Goal: Information Seeking & Learning: Learn about a topic

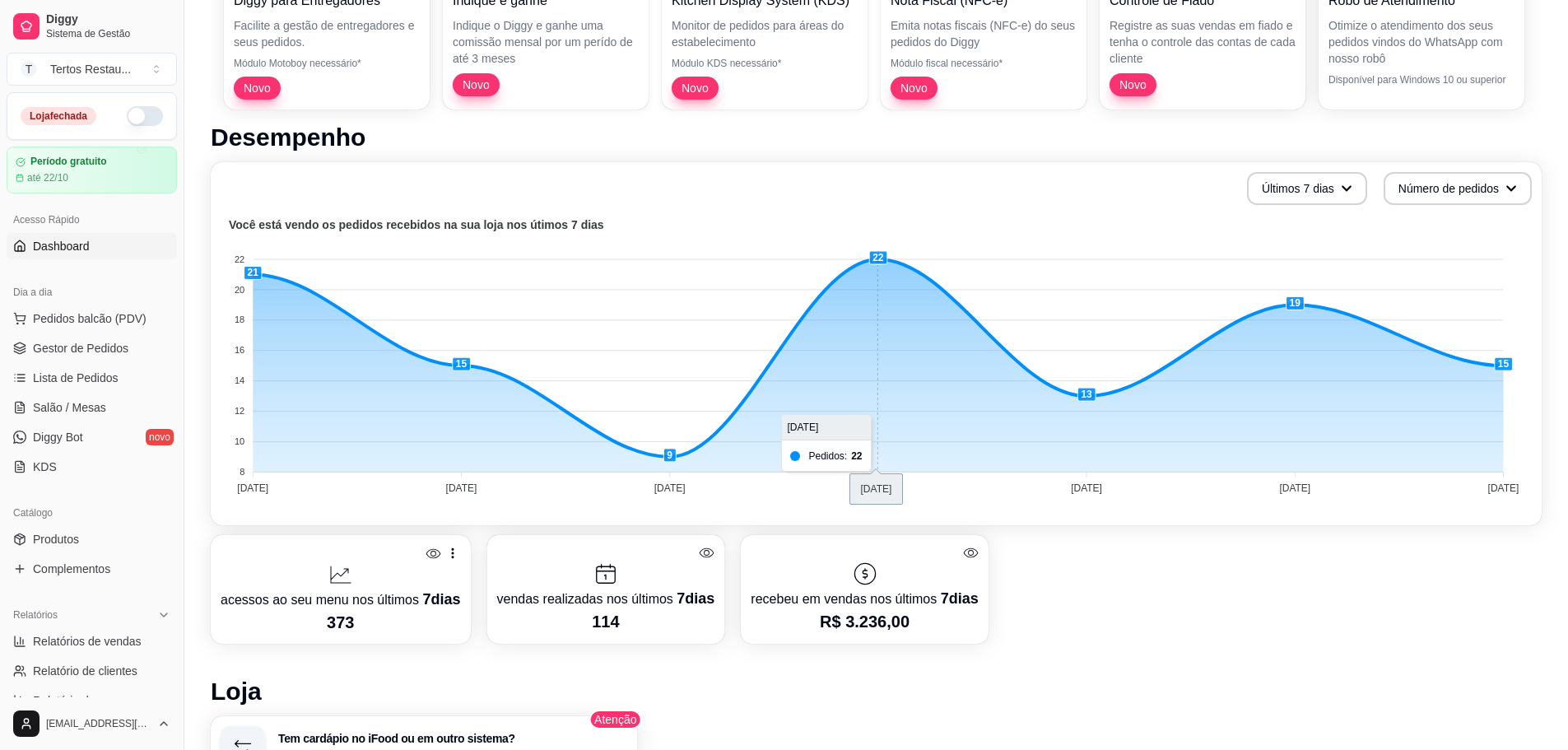
scroll to position [247, 0]
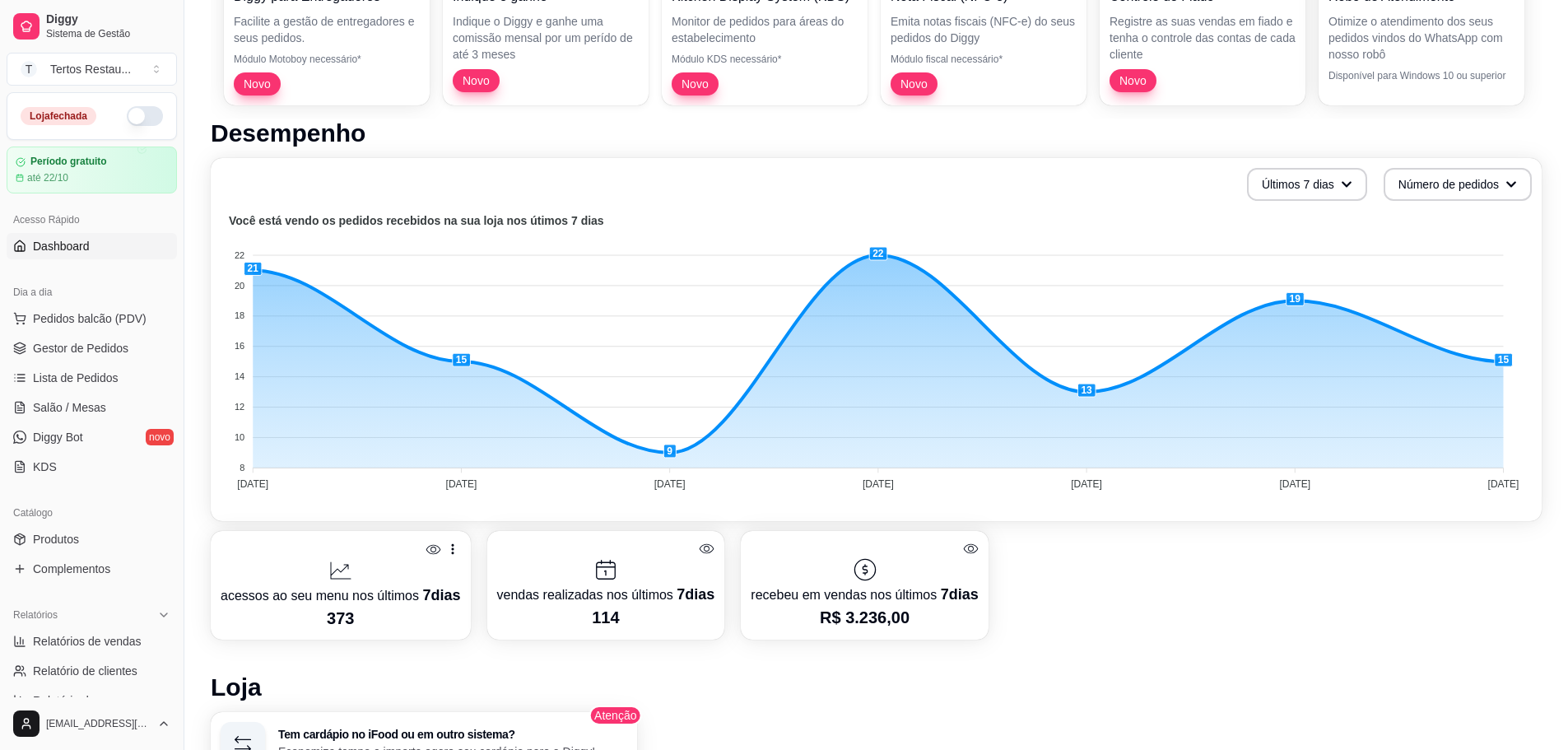
click at [1195, 641] on div "Desempenho Últimos 7 dias Número de pedidos Você está vendo os pedidos recebido…" at bounding box center [876, 630] width 1331 height 1022
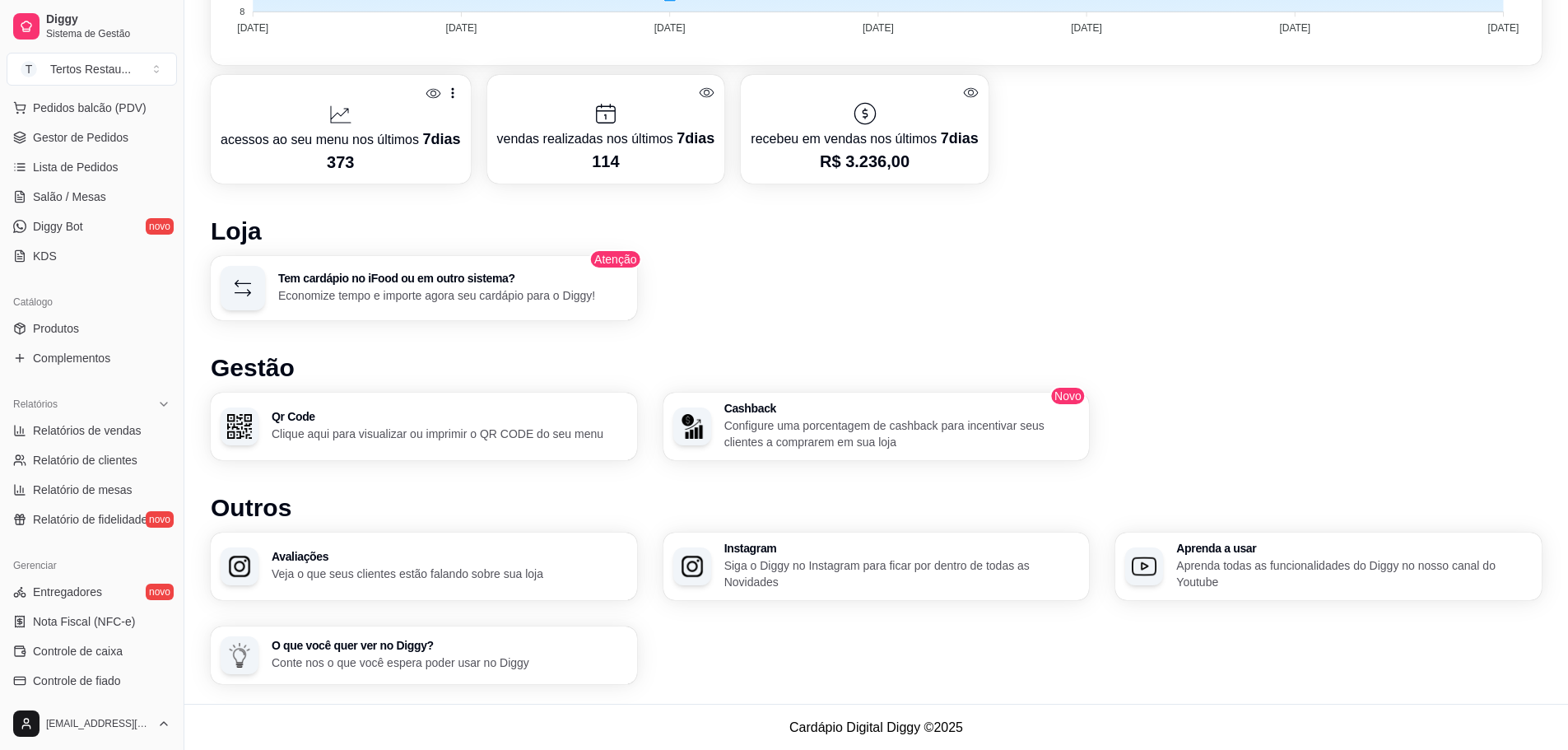
scroll to position [0, 0]
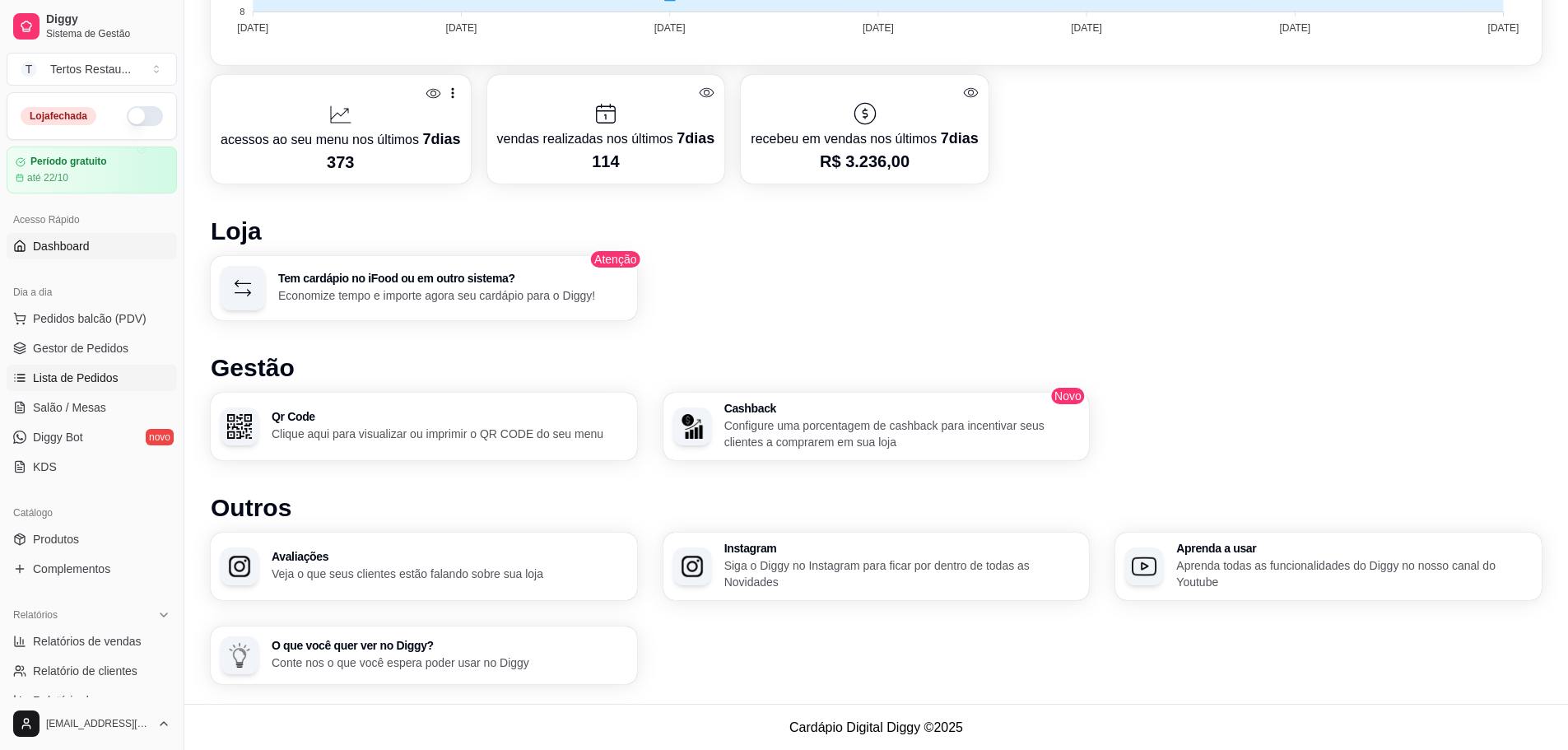
click at [87, 375] on span "Lista de Pedidos" at bounding box center [76, 377] width 86 height 16
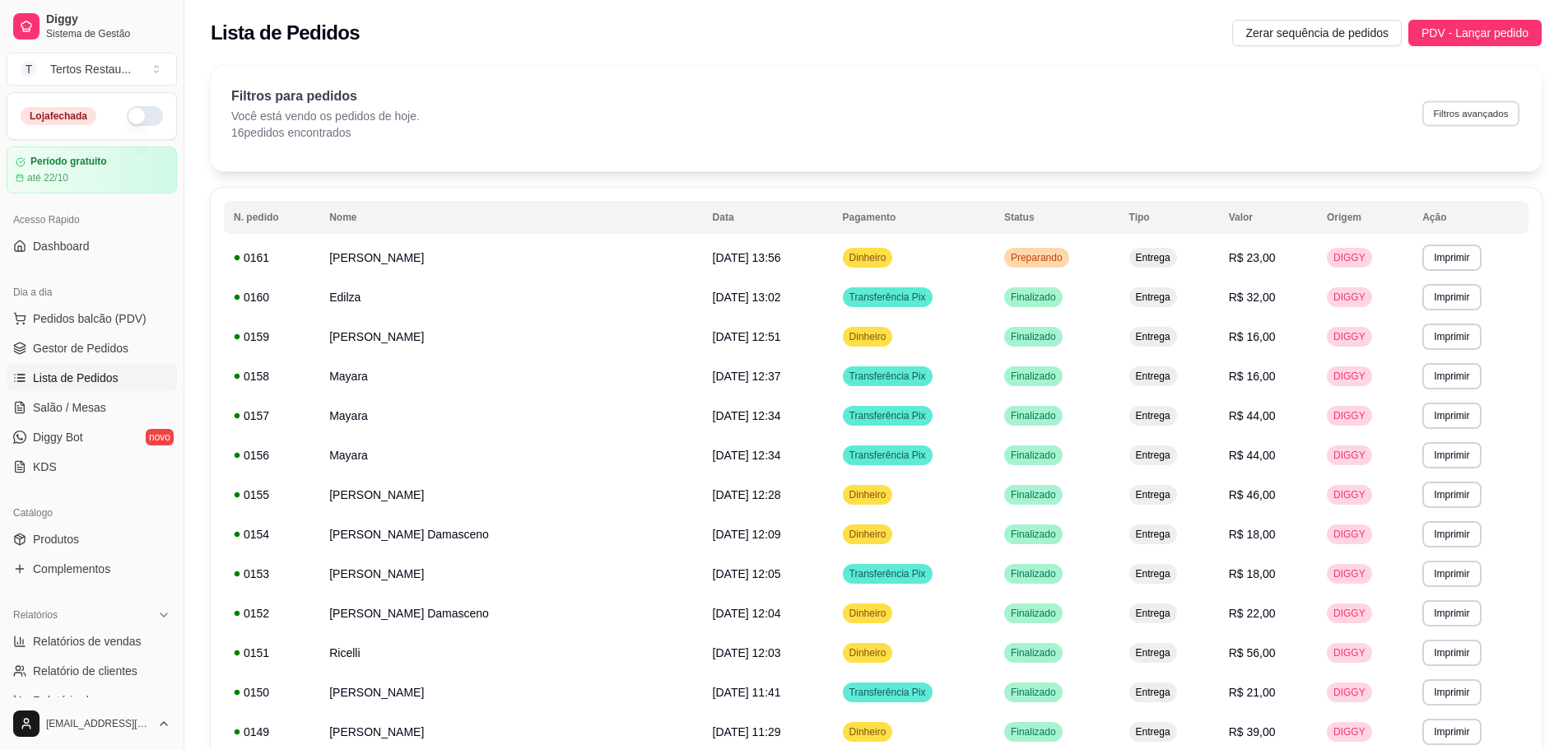
click at [1453, 111] on button "Filtros avançados" at bounding box center [1471, 113] width 97 height 26
select select "0"
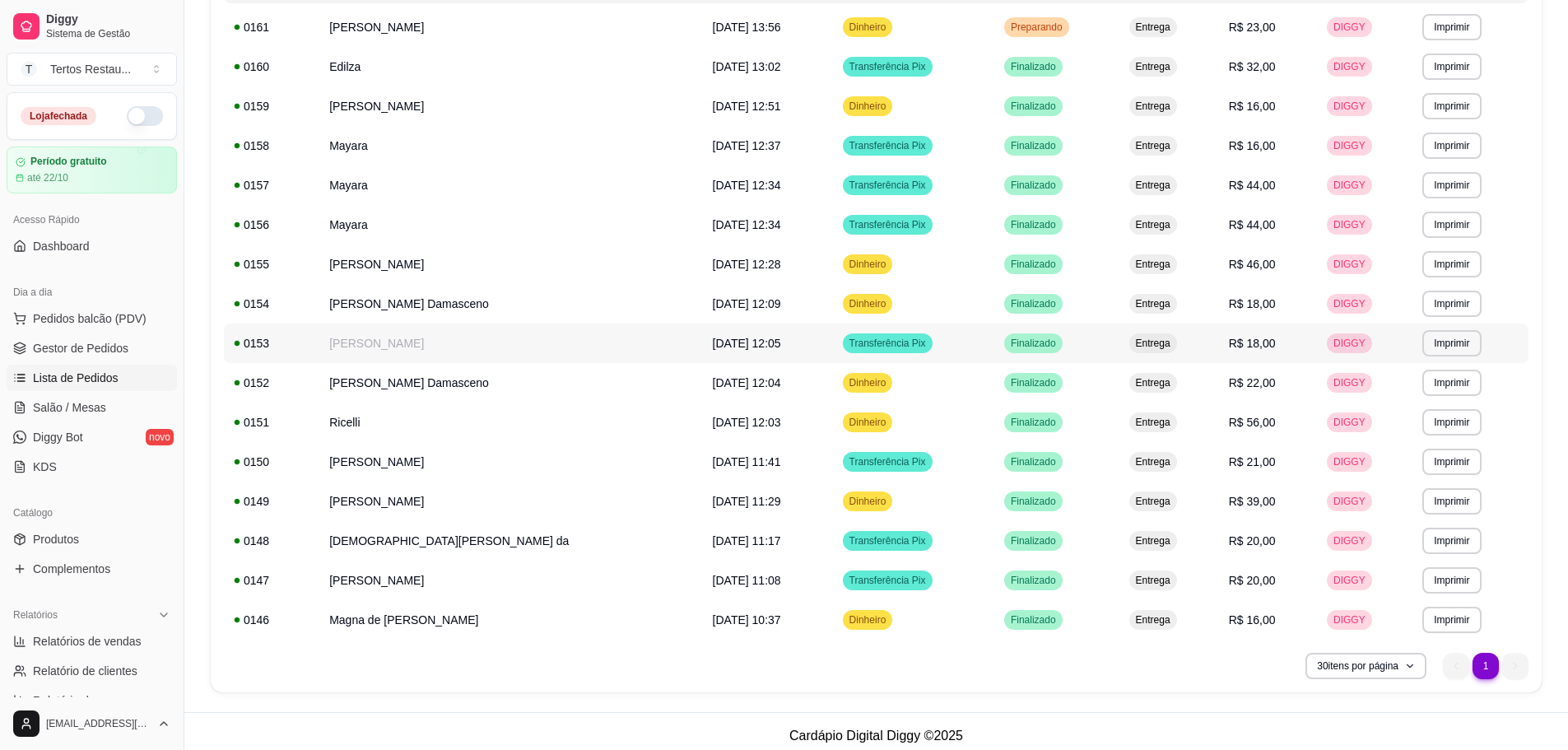
scroll to position [240, 0]
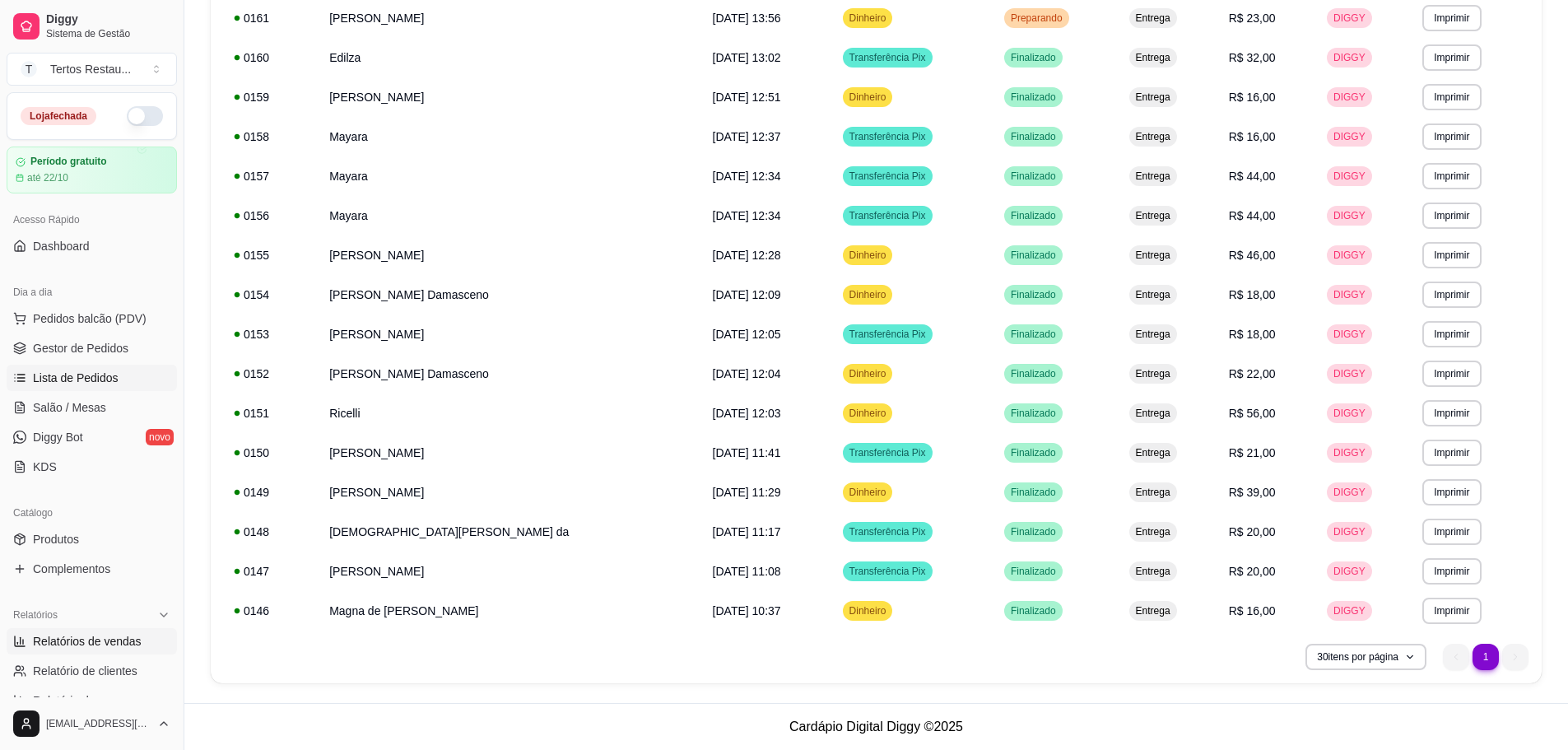
click at [61, 649] on span "Relatórios de vendas" at bounding box center [87, 641] width 109 height 16
select select "ALL"
select select "0"
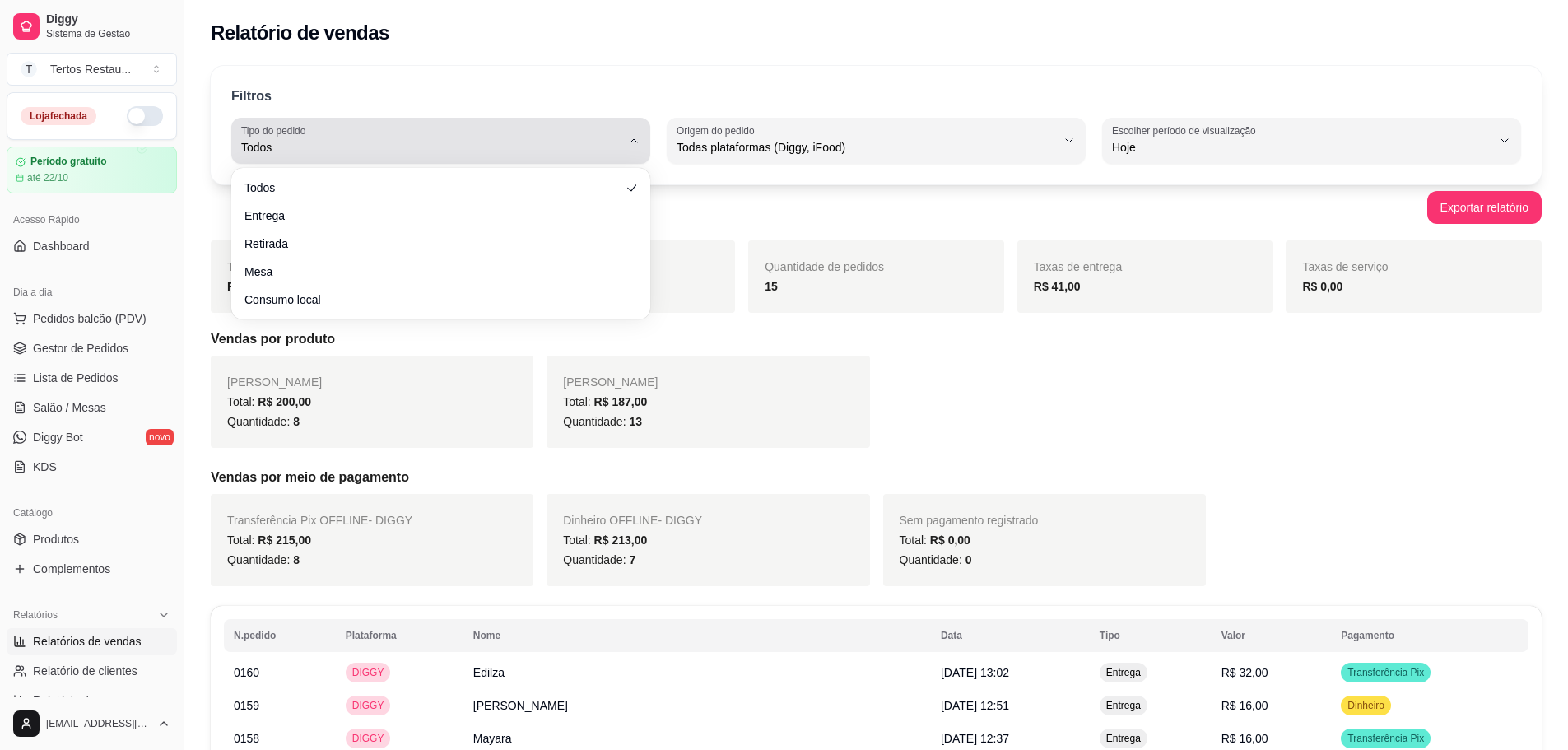
click at [294, 160] on button "Tipo do pedido Todos" at bounding box center [441, 141] width 419 height 46
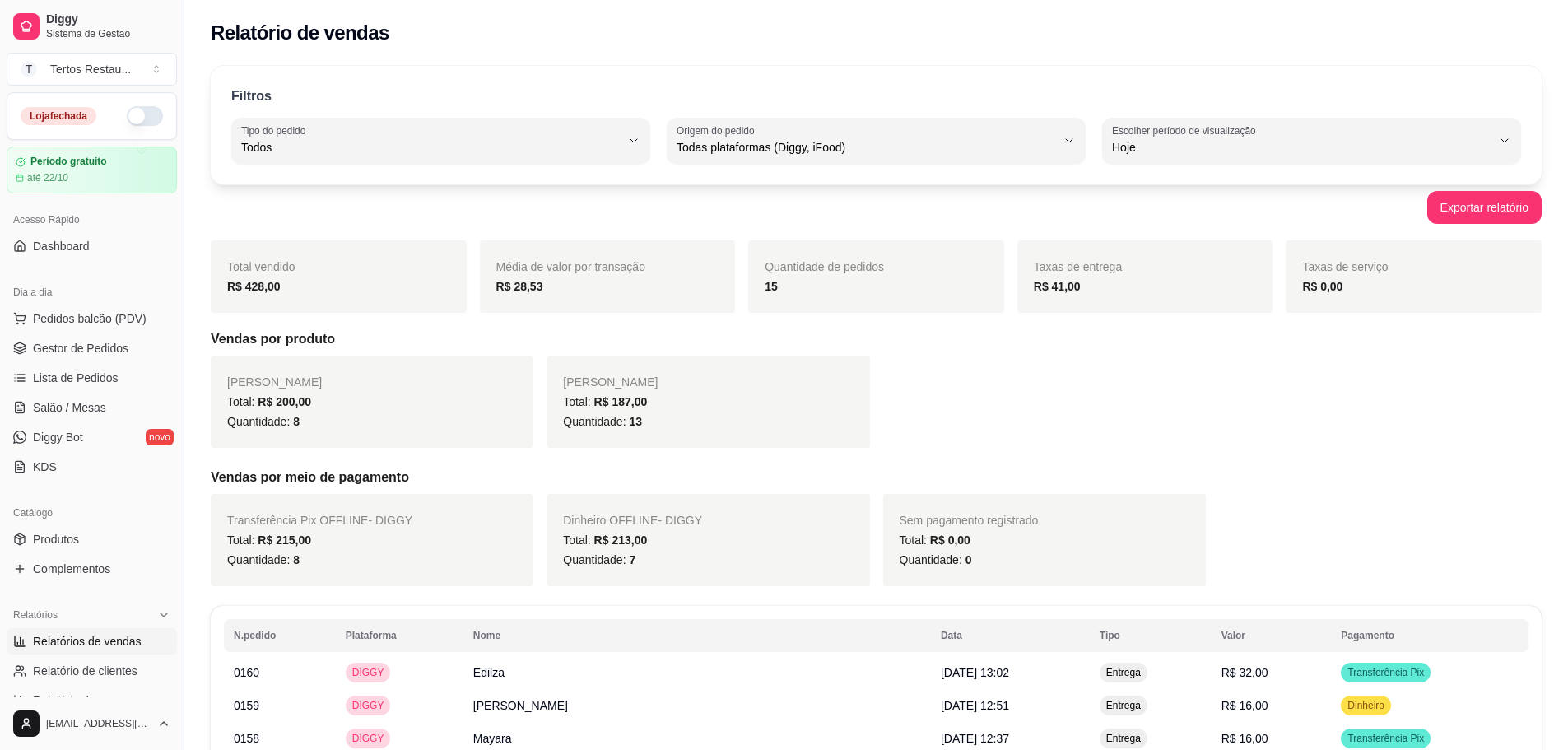
click at [1047, 39] on div "Relatório de vendas" at bounding box center [876, 33] width 1331 height 27
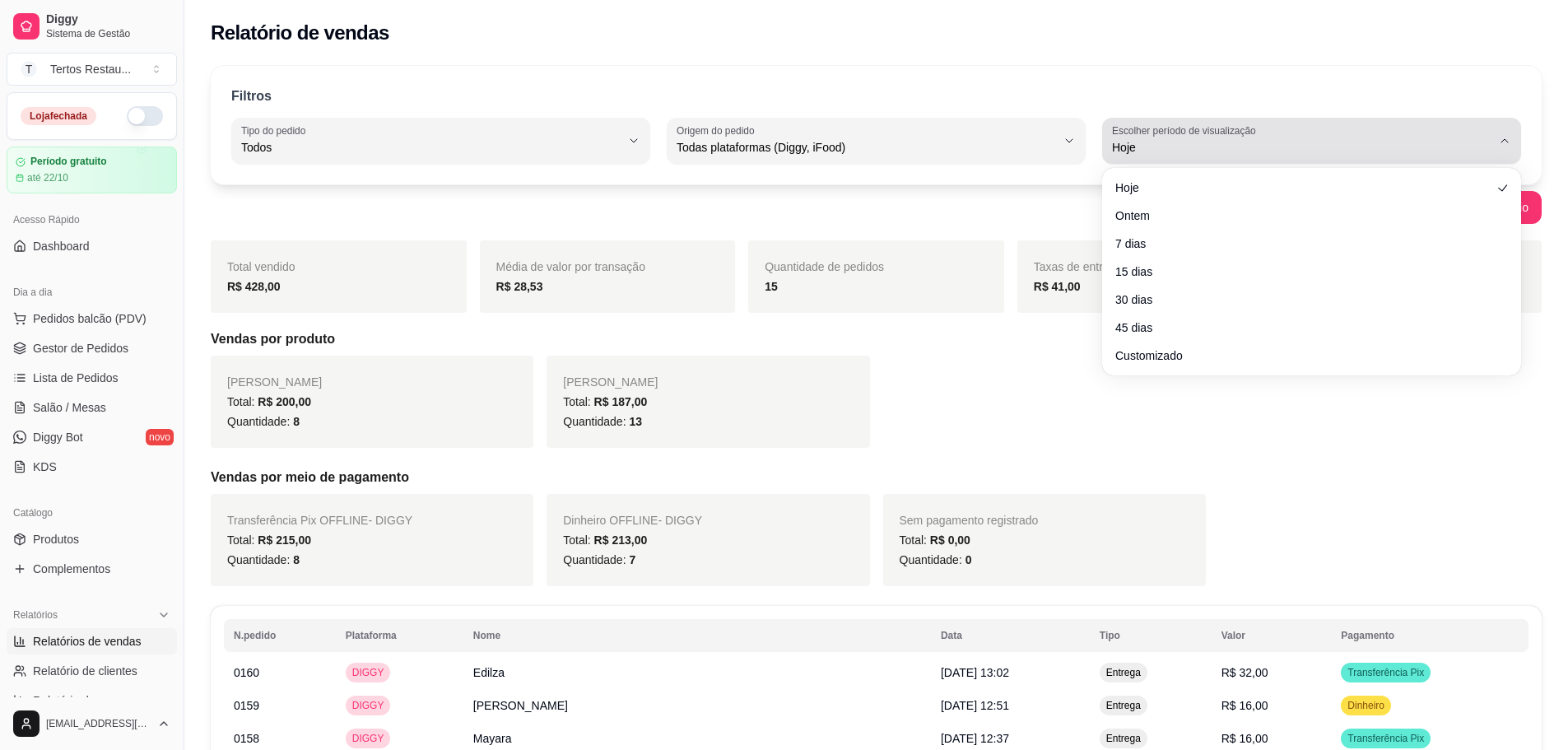
click at [1166, 144] on span "Hoje" at bounding box center [1302, 147] width 380 height 16
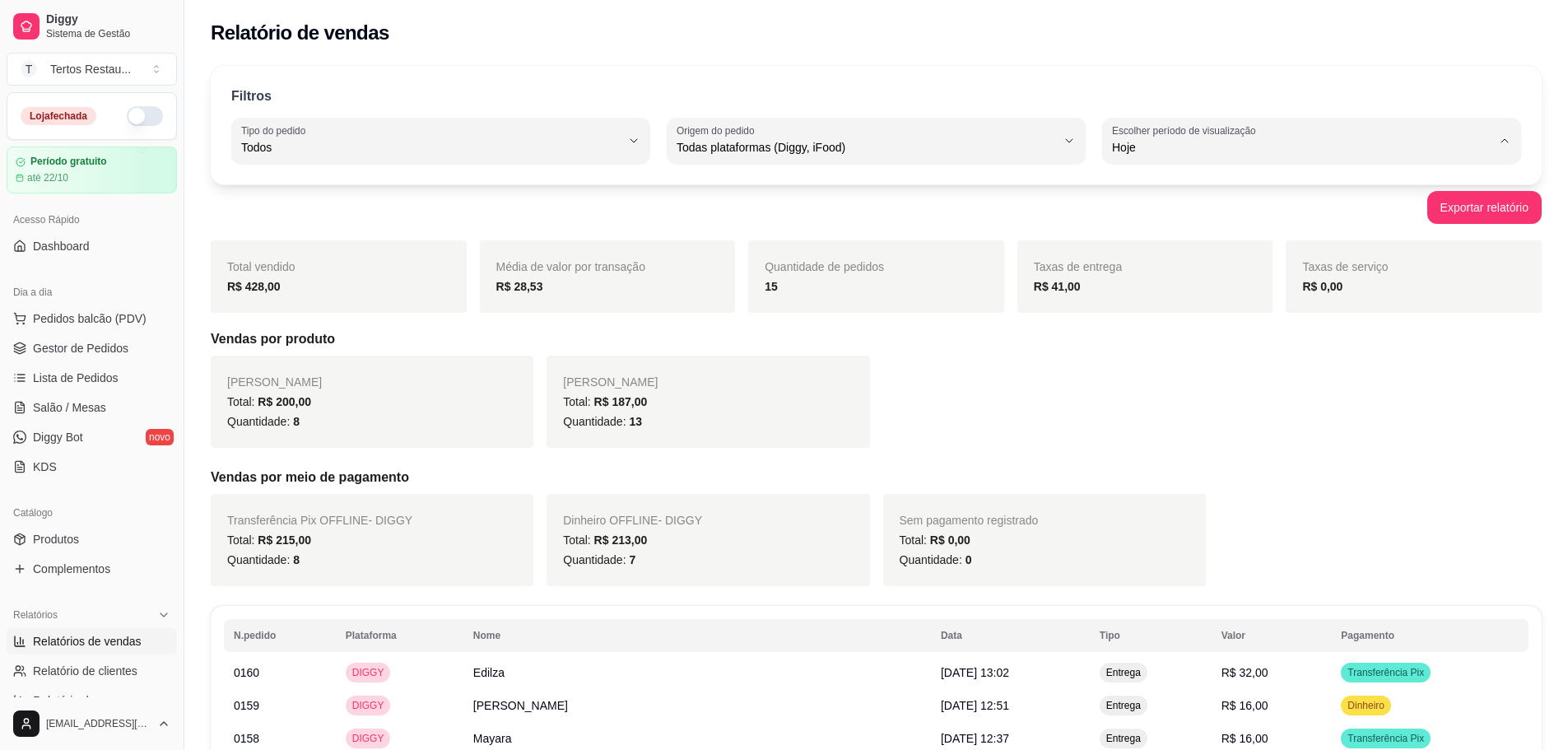
click at [1157, 272] on span "15 dias" at bounding box center [1304, 267] width 362 height 15
type input "15"
select select "15"
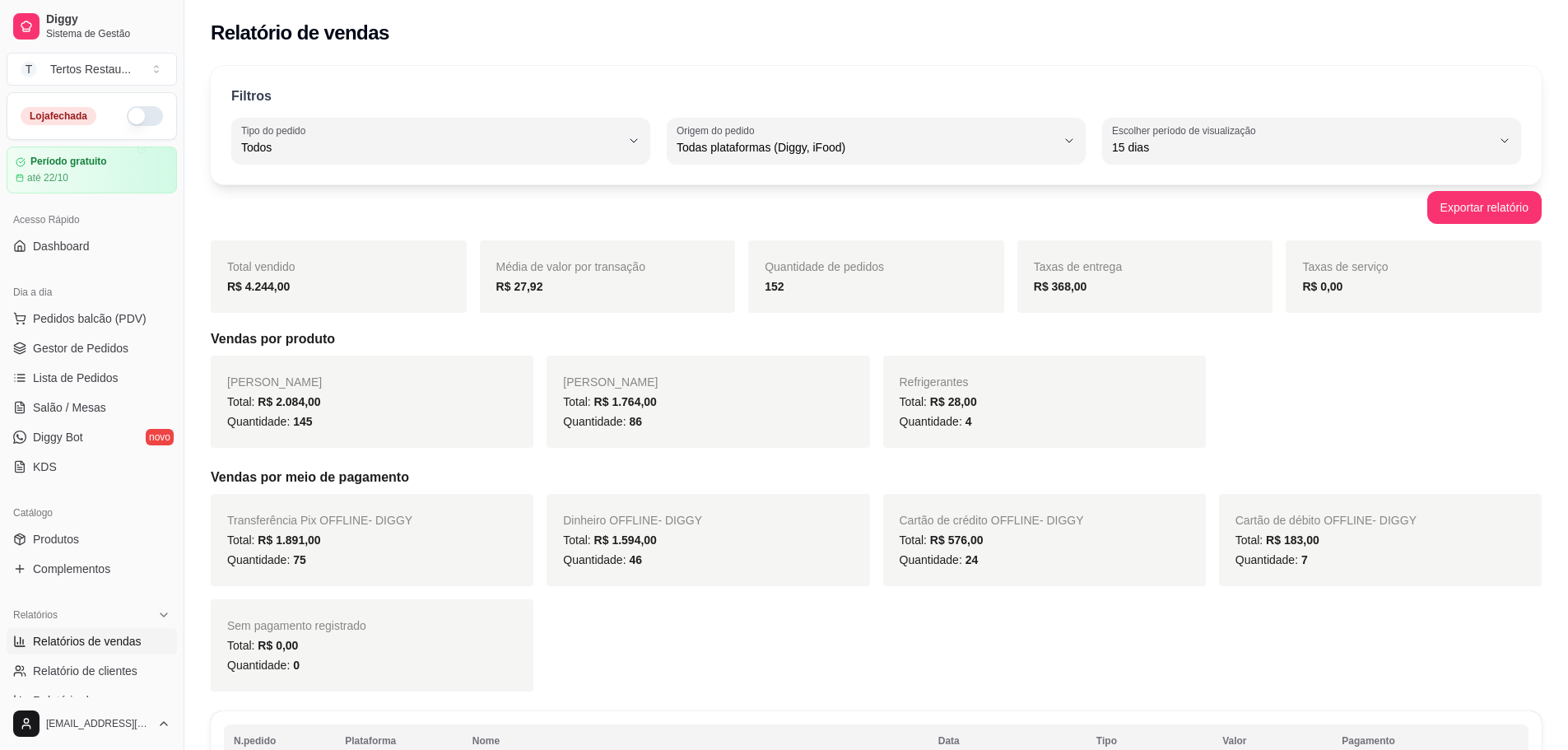
click at [274, 283] on strong "R$ 4.244,00" at bounding box center [258, 286] width 63 height 13
click at [511, 280] on strong "R$ 27,92" at bounding box center [520, 286] width 47 height 13
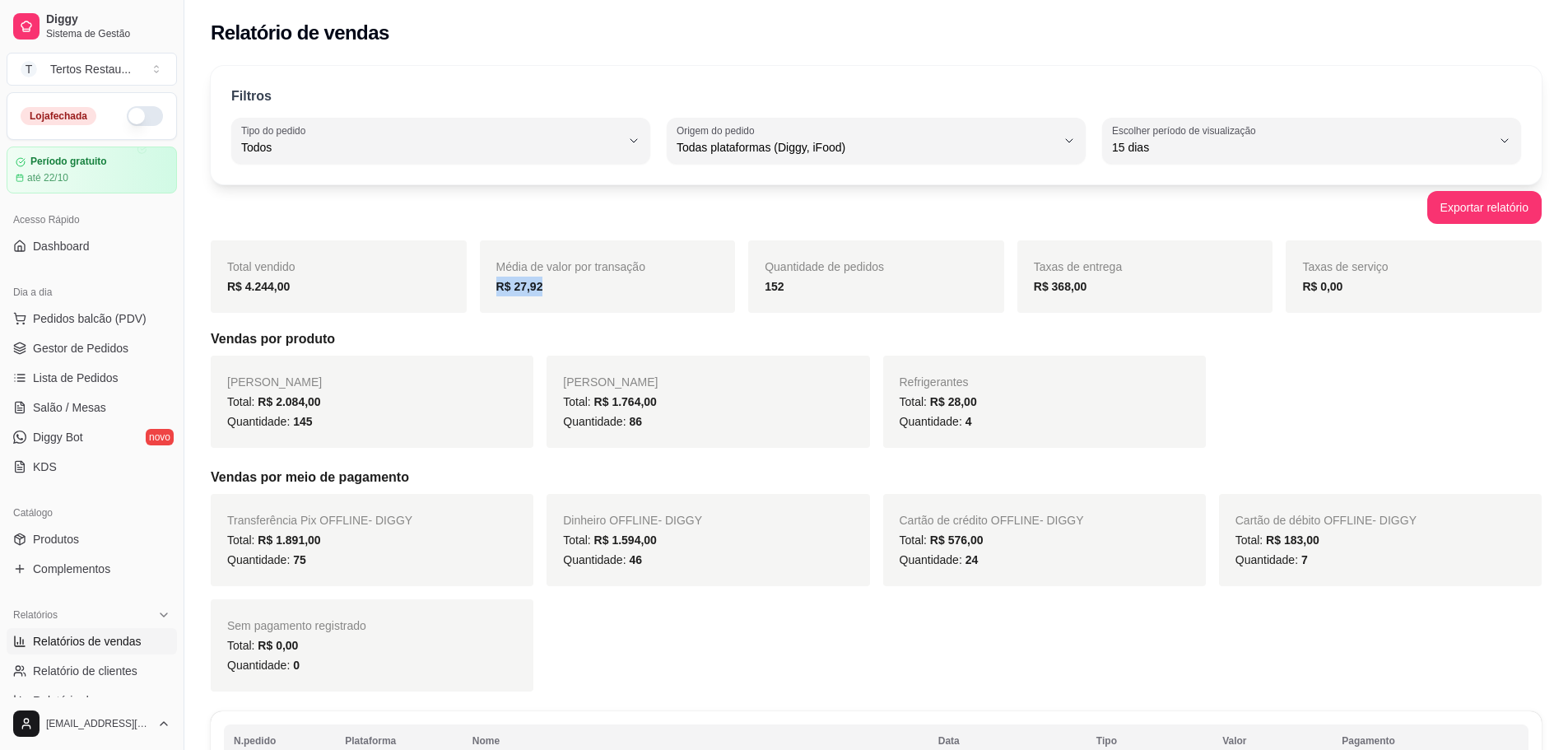
click at [511, 280] on strong "R$ 27,92" at bounding box center [520, 286] width 47 height 13
click at [1058, 282] on strong "R$ 368,00" at bounding box center [1061, 286] width 53 height 13
click at [293, 396] on span "R$ 2.084,00" at bounding box center [289, 401] width 63 height 13
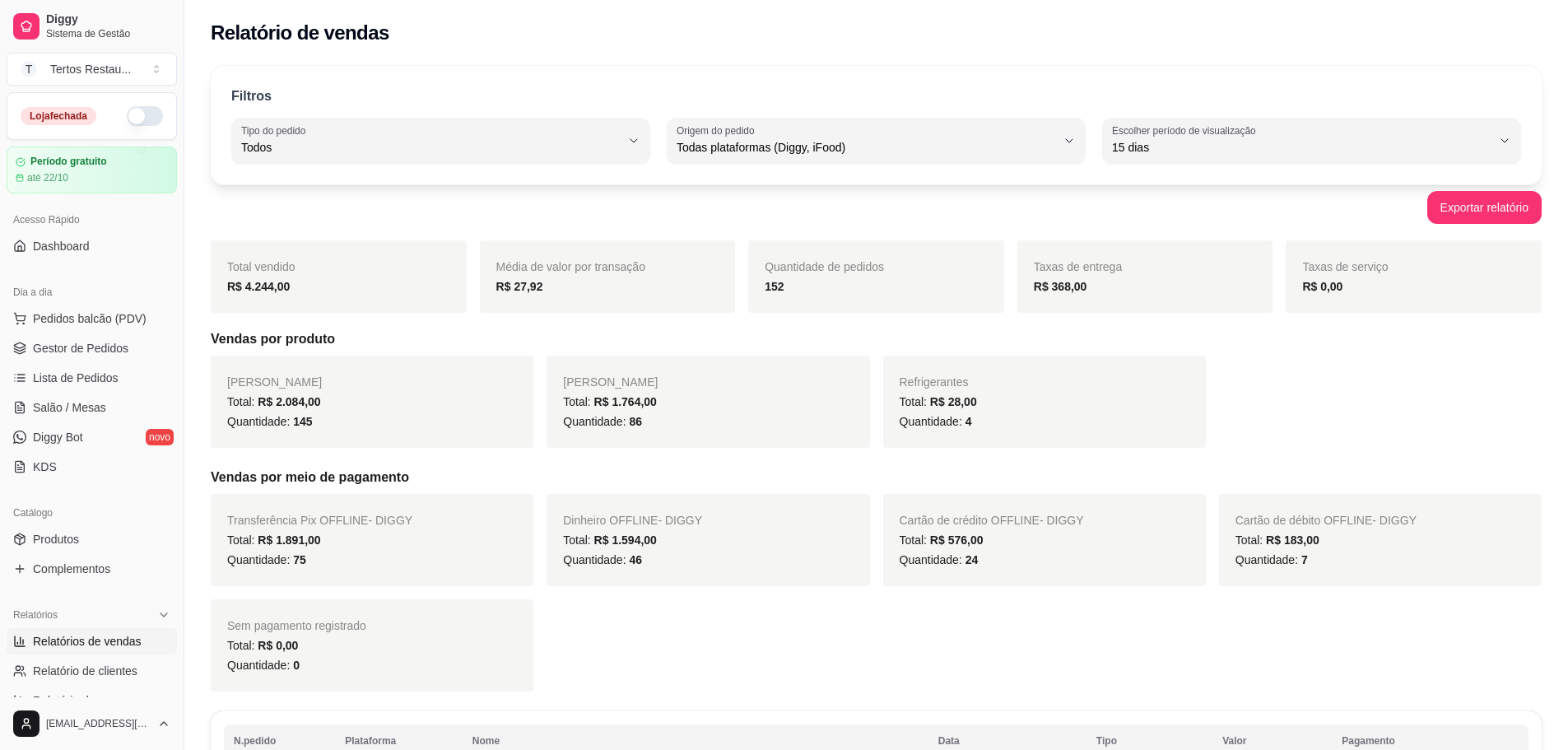
click at [641, 403] on span "R$ 1.764,00" at bounding box center [625, 401] width 63 height 13
click at [641, 404] on span "R$ 1.764,00" at bounding box center [625, 401] width 63 height 13
click at [288, 422] on span "Quantidade: 145" at bounding box center [270, 421] width 86 height 13
click at [286, 423] on span "Quantidade: 145" at bounding box center [270, 421] width 86 height 13
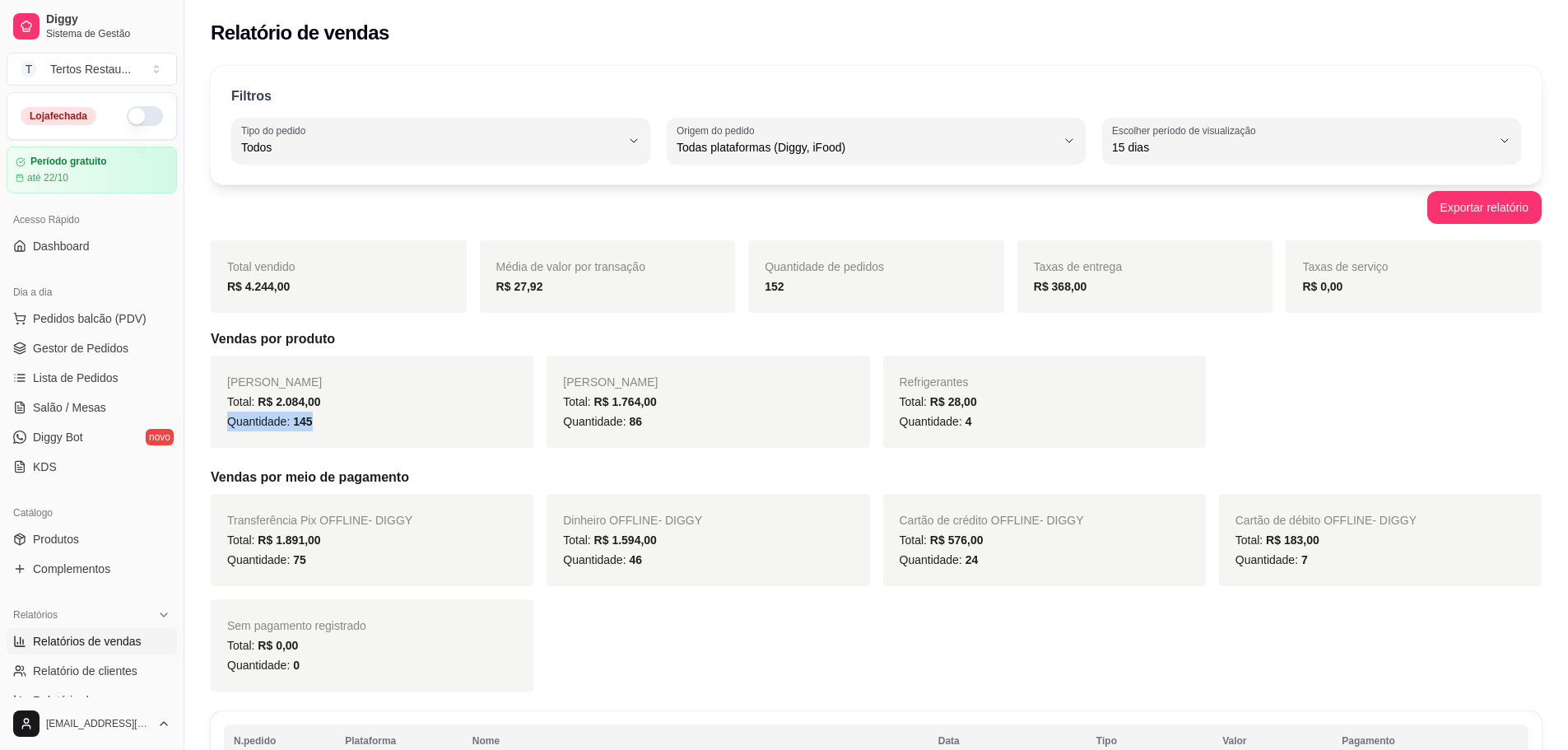
click at [286, 423] on span "Quantidade: 145" at bounding box center [270, 421] width 86 height 13
click at [593, 421] on span "Quantidade: 86" at bounding box center [603, 421] width 79 height 13
click at [593, 422] on span "Quantidade: 86" at bounding box center [603, 421] width 79 height 13
click at [946, 421] on span "Quantidade: 4" at bounding box center [936, 421] width 72 height 13
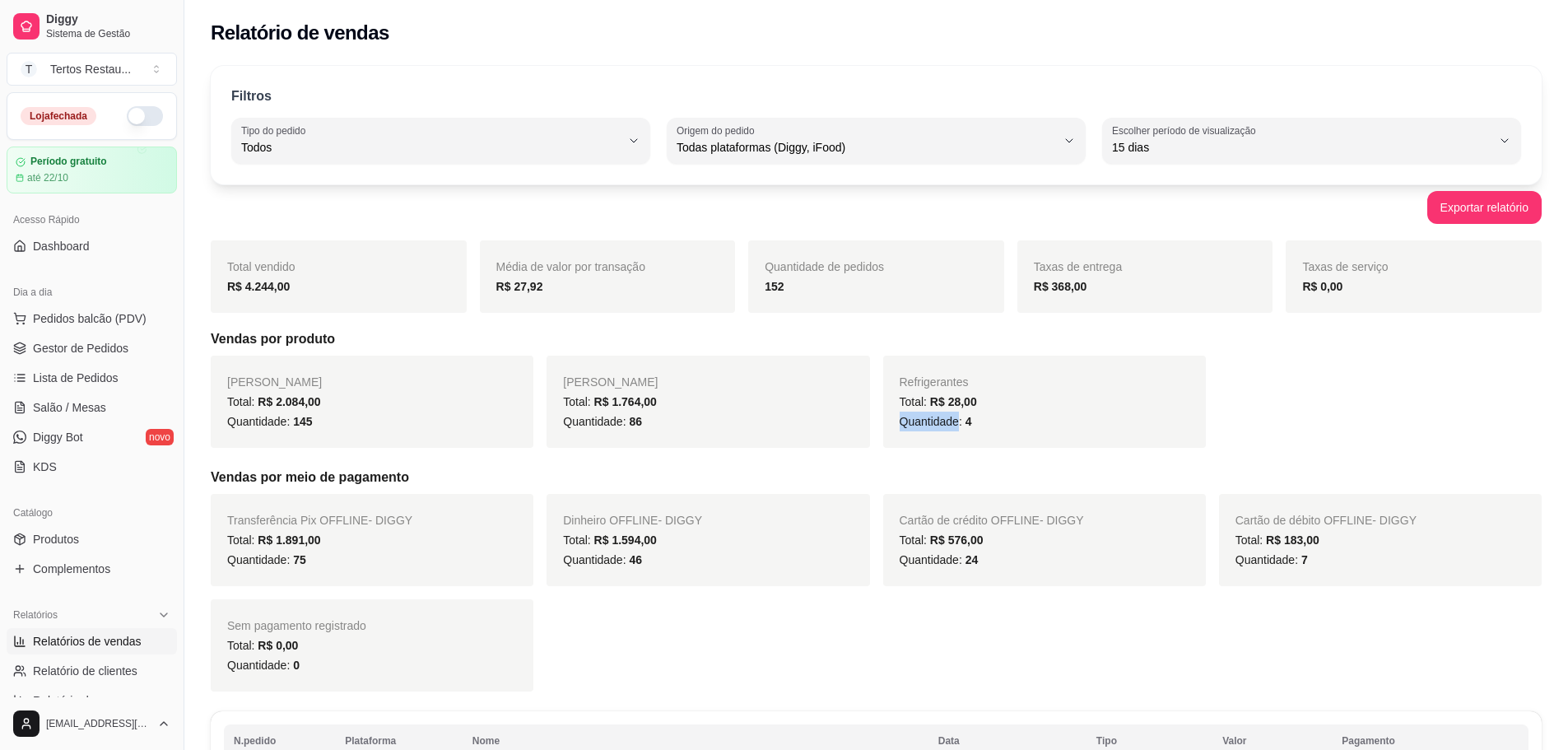
click at [946, 421] on span "Quantidade: 4" at bounding box center [936, 421] width 72 height 13
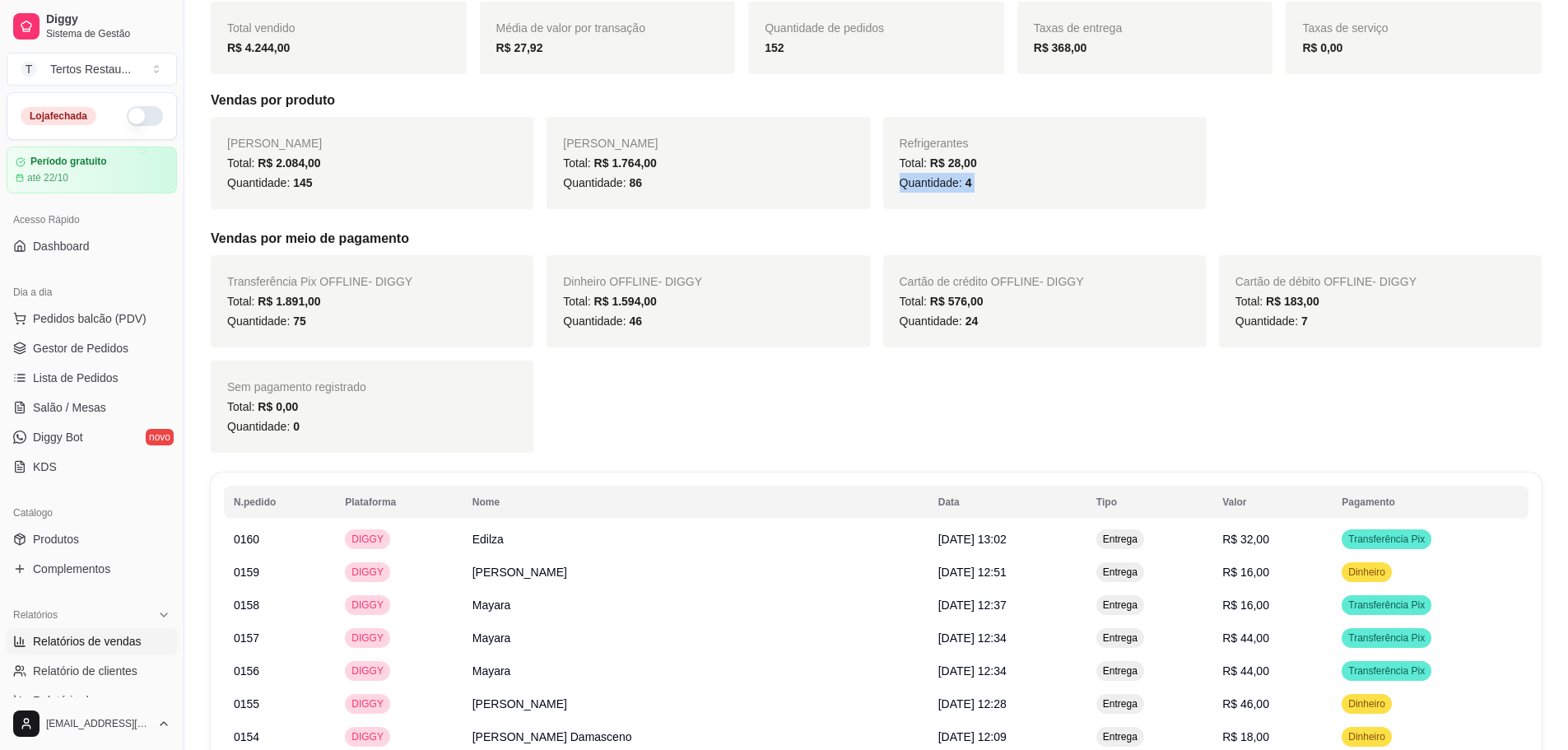
scroll to position [247, 0]
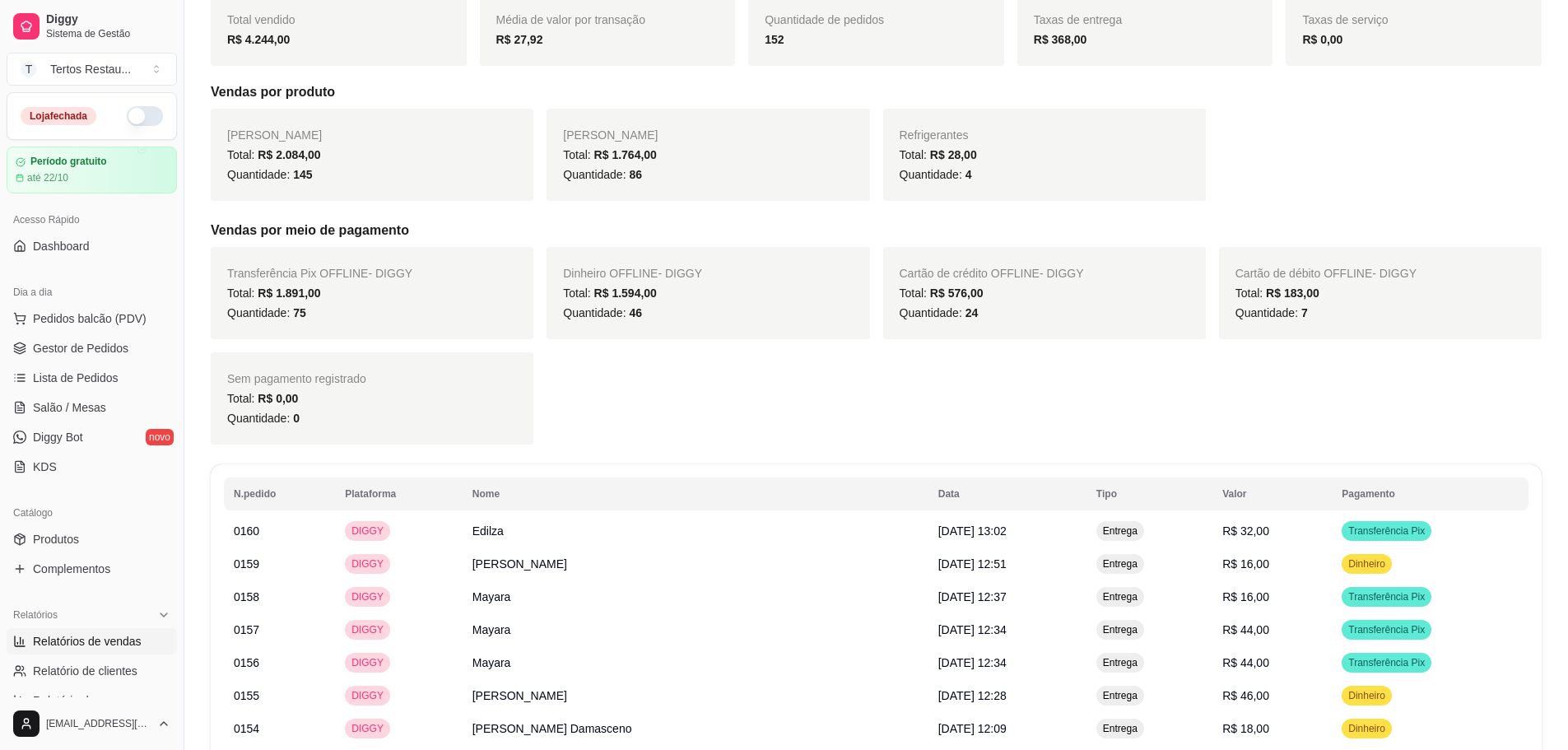
click at [619, 299] on span "R$ 1.594,00" at bounding box center [625, 293] width 63 height 13
click at [959, 289] on span "R$ 576,00" at bounding box center [957, 293] width 53 height 13
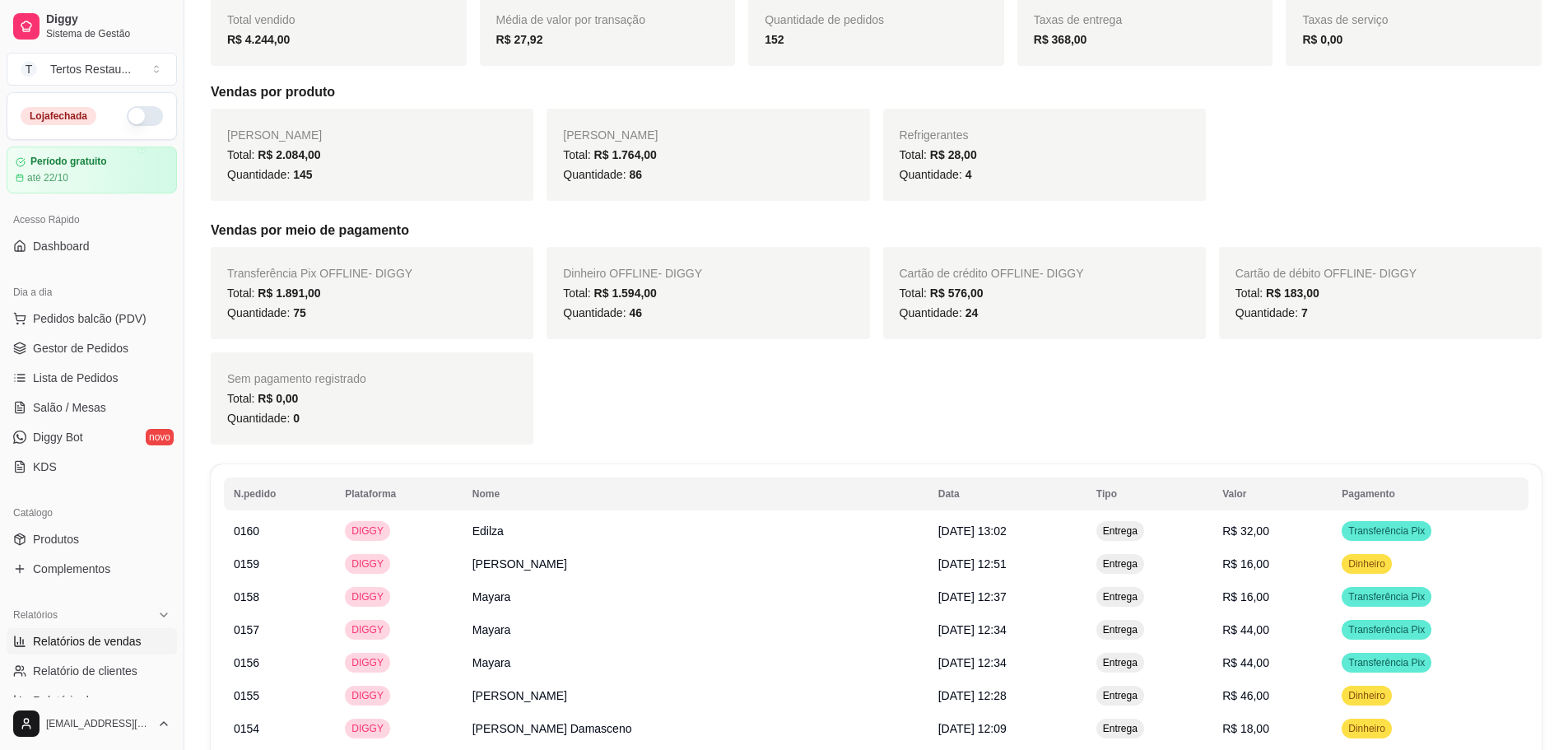
click at [1286, 300] on span "R$ 183,00" at bounding box center [1292, 293] width 53 height 13
click at [1285, 300] on span "R$ 183,00" at bounding box center [1292, 293] width 53 height 13
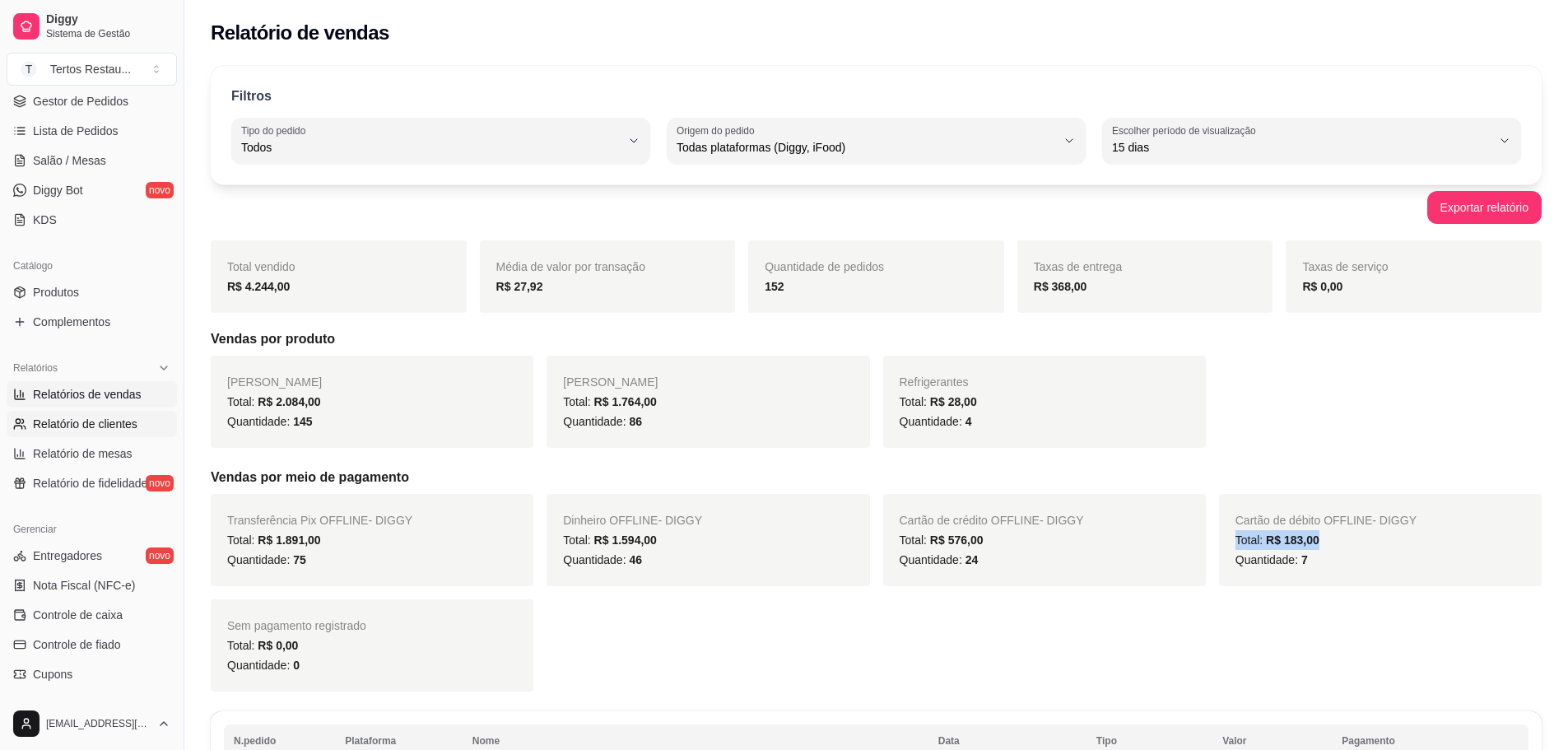
click at [74, 424] on span "Relatório de clientes" at bounding box center [85, 424] width 105 height 16
select select "30"
select select "HIGHEST_TOTAL_SPENT_WITH_ORDERS"
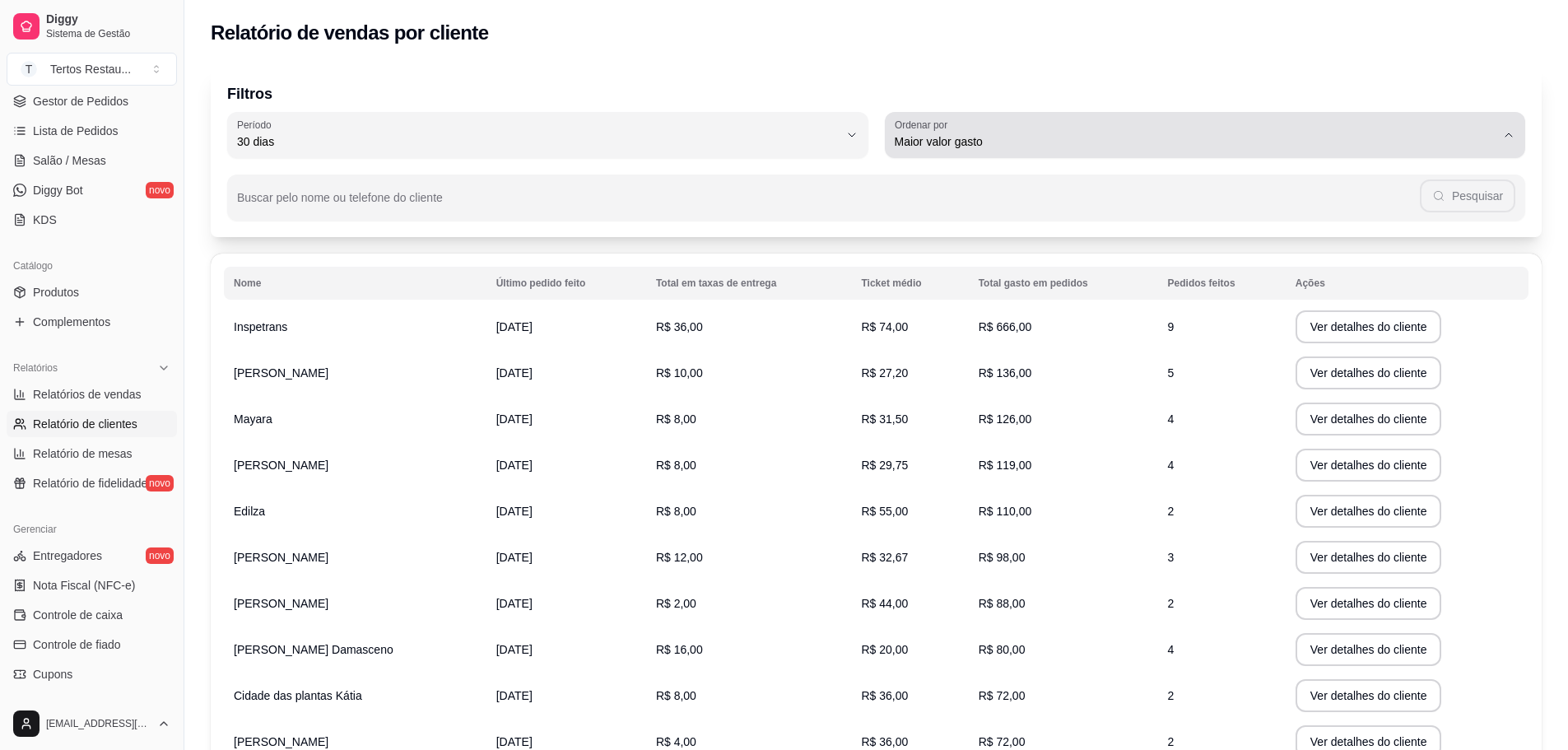
click at [931, 138] on span "Maior valor gasto" at bounding box center [1195, 141] width 602 height 16
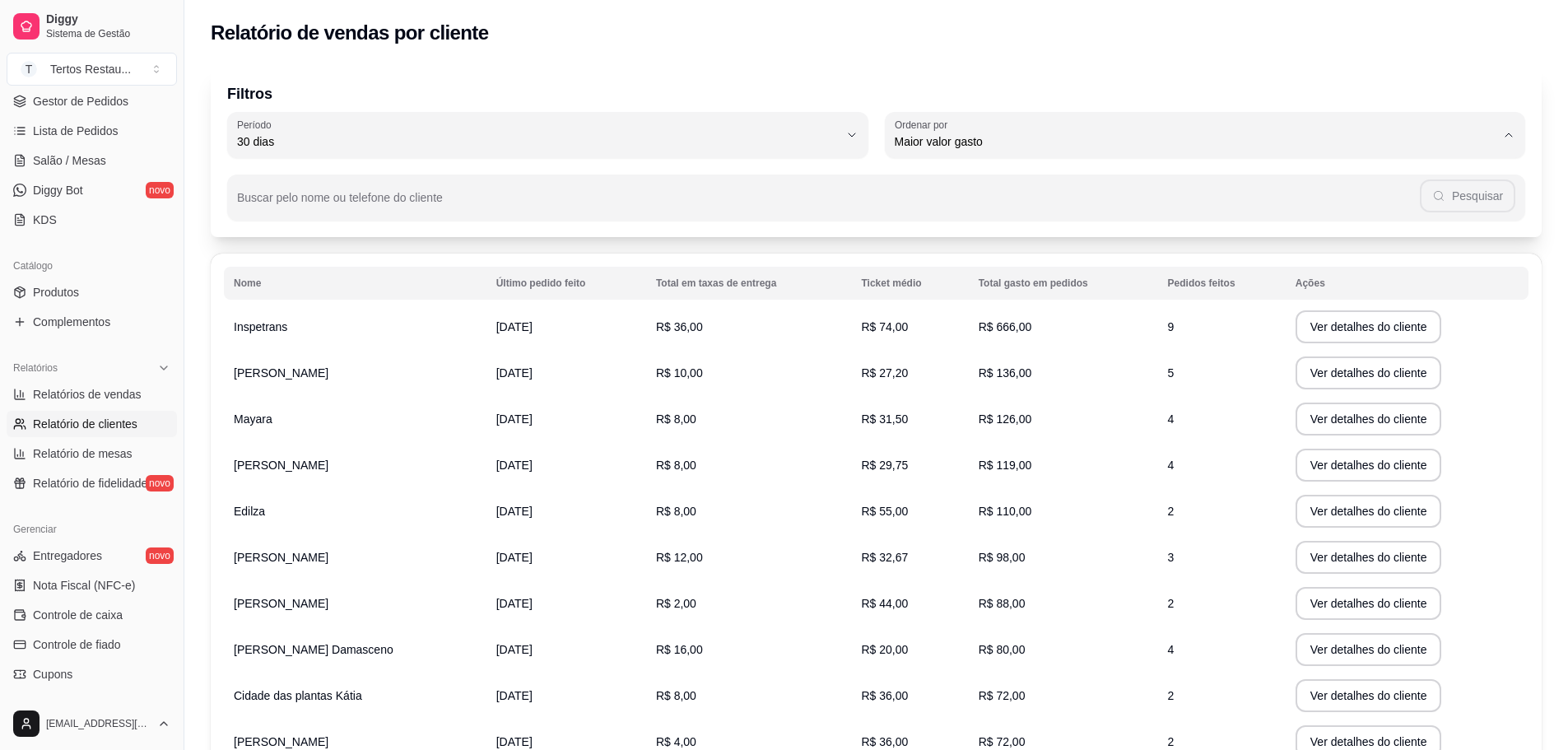
click at [963, 216] on span "Maior ticket médio" at bounding box center [1196, 208] width 574 height 15
type input "HIGHEST_AVERAGE_TICKET"
select select "HIGHEST_AVERAGE_TICKET"
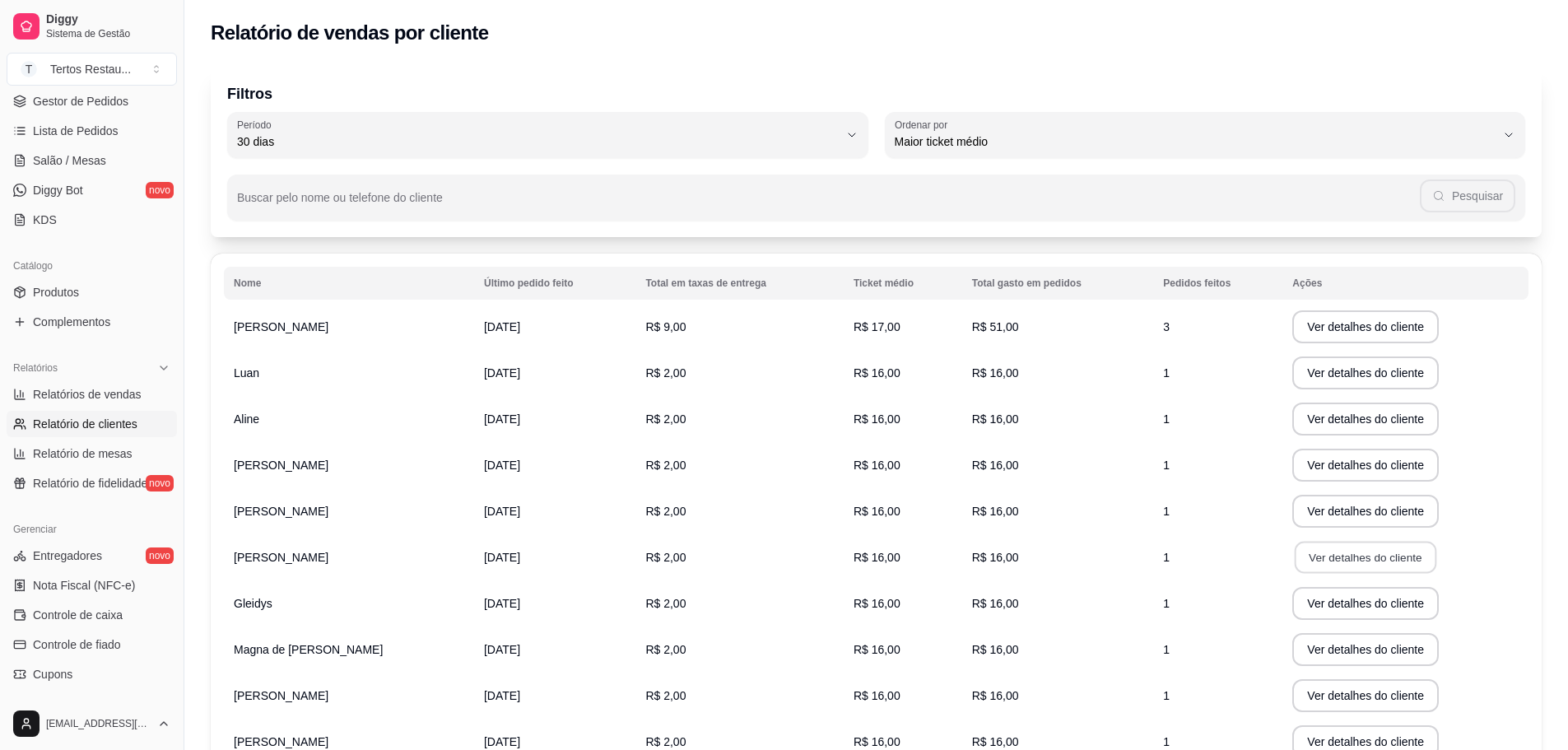
click at [1326, 550] on button "Ver detalhes do cliente" at bounding box center [1365, 558] width 142 height 32
